Goal: Find specific page/section: Find specific page/section

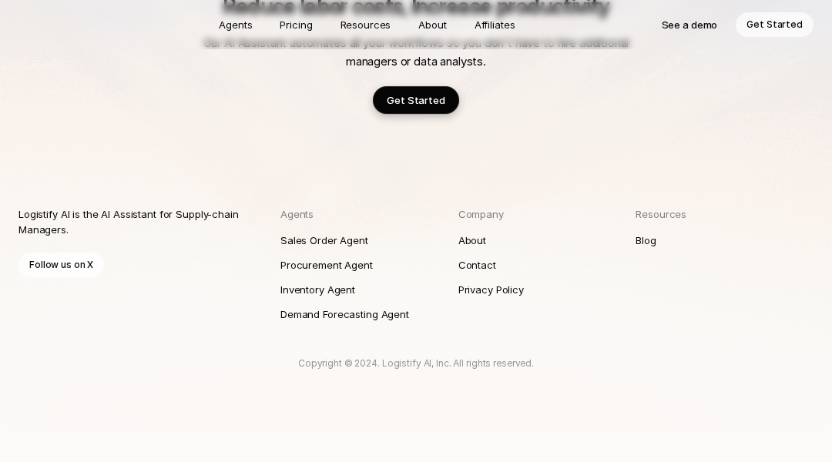
scroll to position [4051, 0]
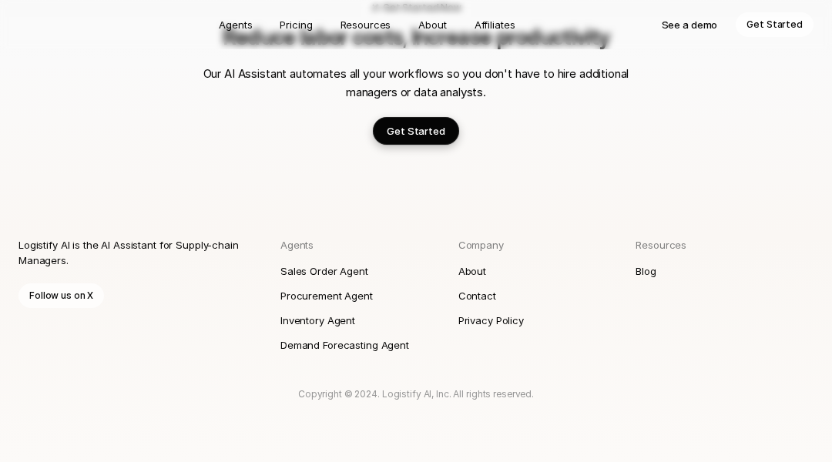
scroll to position [2002, 0]
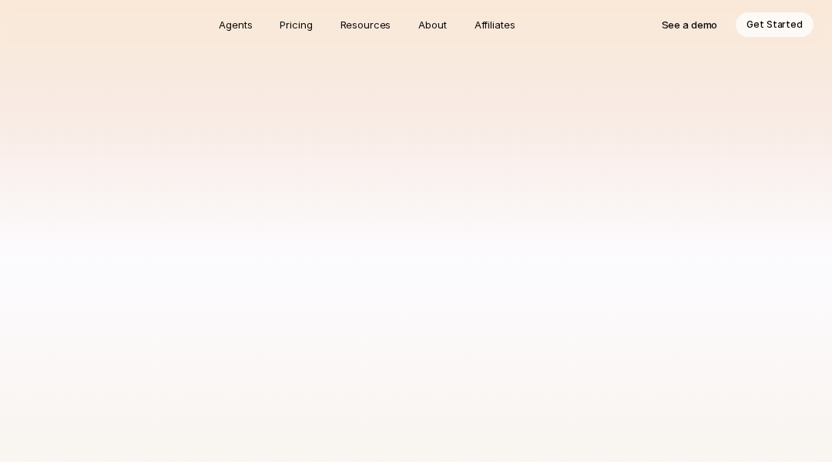
scroll to position [571, 0]
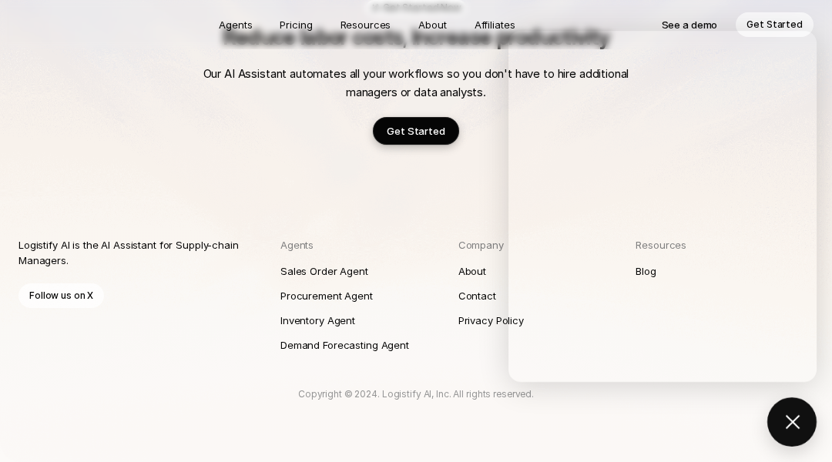
scroll to position [1121, 0]
